Goal: Find contact information: Obtain details needed to contact an individual or organization

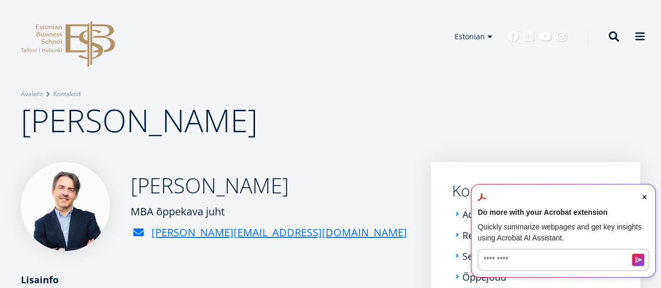
click at [646, 198] on span "Close Acrobat AI Assistant Dialog" at bounding box center [644, 196] width 9 height 9
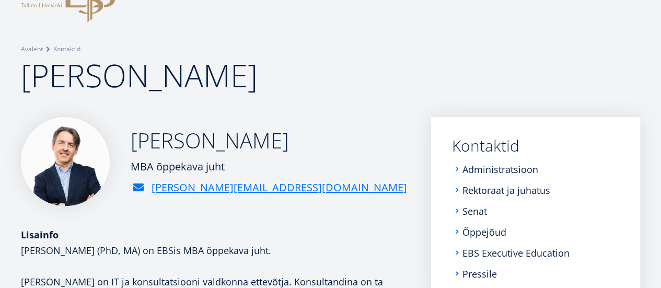
scroll to position [43, 0]
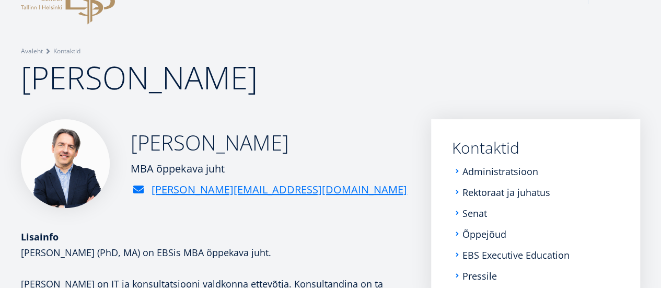
click at [380, 85] on h1 "[PERSON_NAME]" at bounding box center [330, 77] width 619 height 42
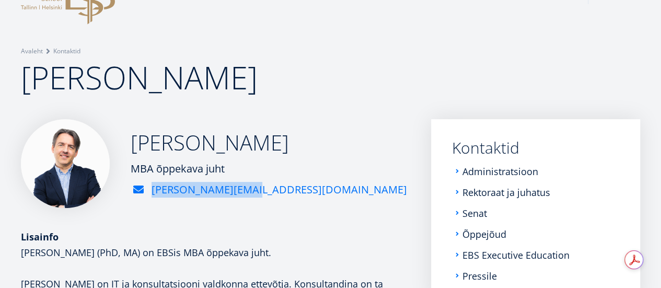
drag, startPoint x: 318, startPoint y: 222, endPoint x: 306, endPoint y: 222, distance: 11.5
click at [306, 208] on div "Marko Rillo MBA õppekava juht marko.rillo@ebs.ee" at bounding box center [215, 163] width 389 height 89
copy link "[PERSON_NAME][EMAIL_ADDRESS][DOMAIN_NAME]"
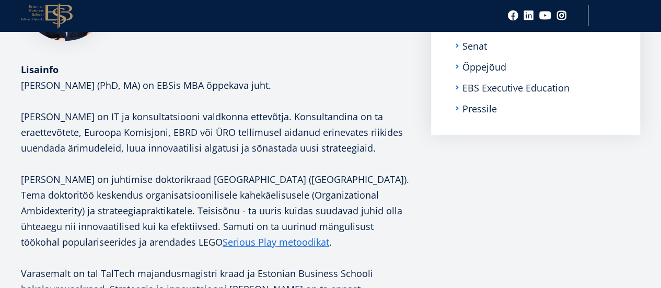
scroll to position [0, 0]
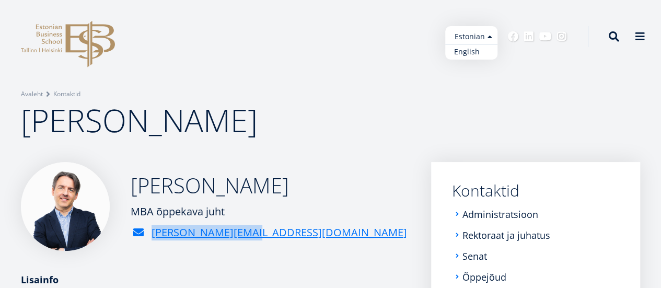
drag, startPoint x: 479, startPoint y: 34, endPoint x: 478, endPoint y: 56, distance: 22.0
click at [478, 56] on ul "Estonian English" at bounding box center [471, 42] width 52 height 33
click at [478, 56] on link "English" at bounding box center [471, 51] width 52 height 15
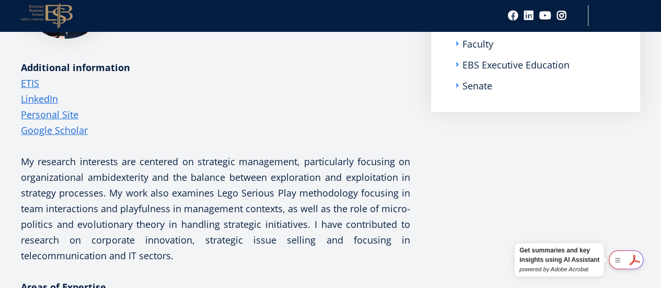
scroll to position [213, 0]
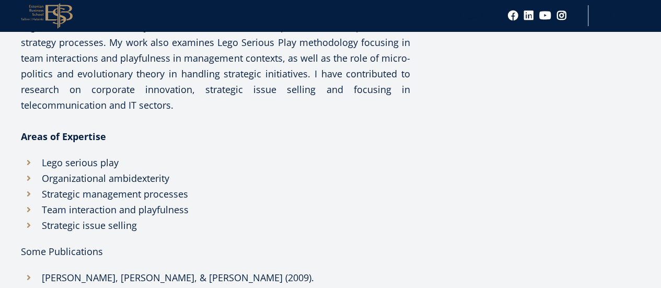
scroll to position [342, 0]
